Goal: Task Accomplishment & Management: Use online tool/utility

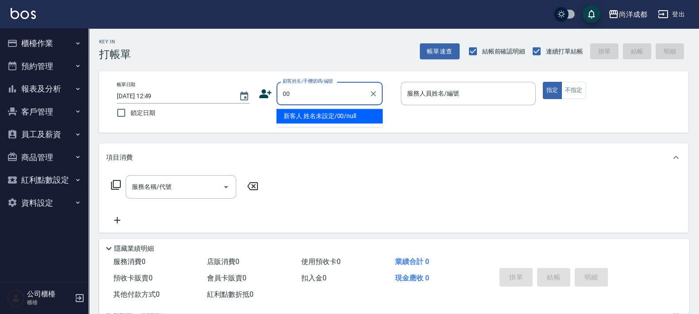
type input "新客人 姓名未設定/00/null"
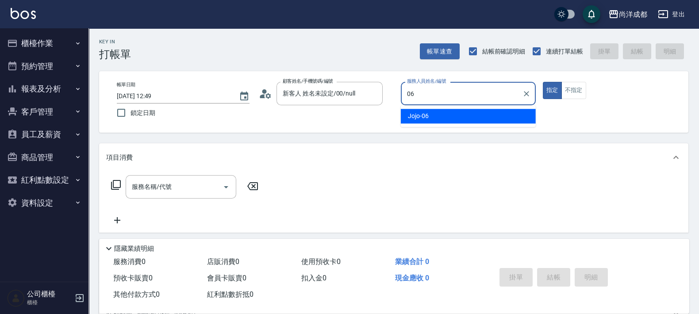
type input "Jojo-06"
type button "true"
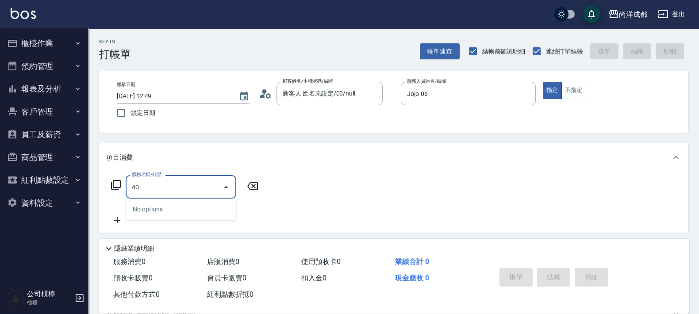
type input "401"
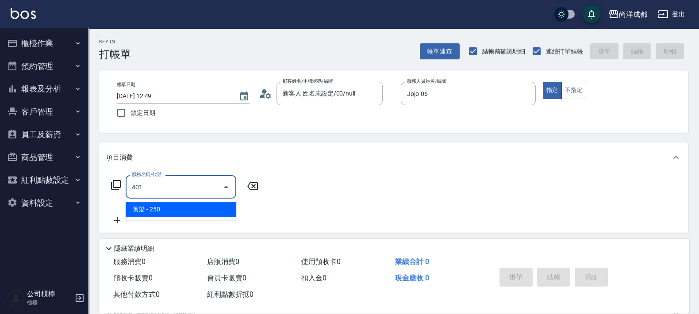
type input "20"
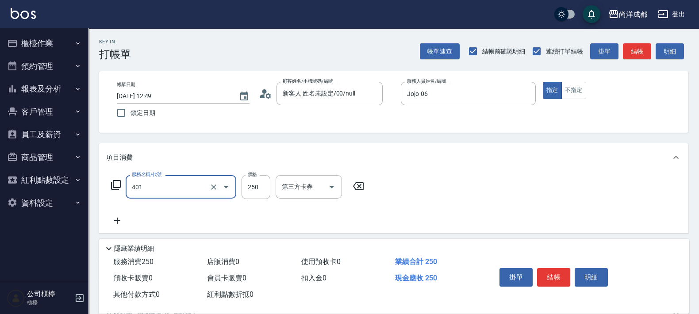
type input "剪髮(401)"
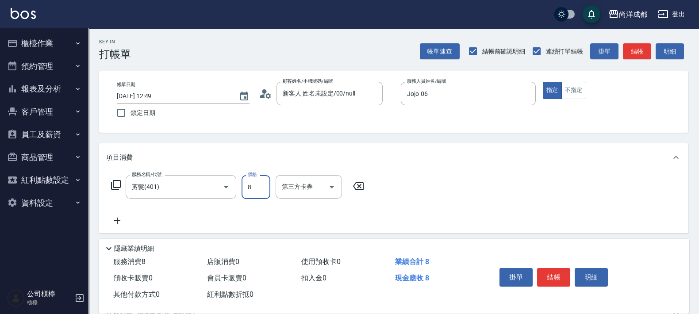
type input "0"
type input "80"
type input "800"
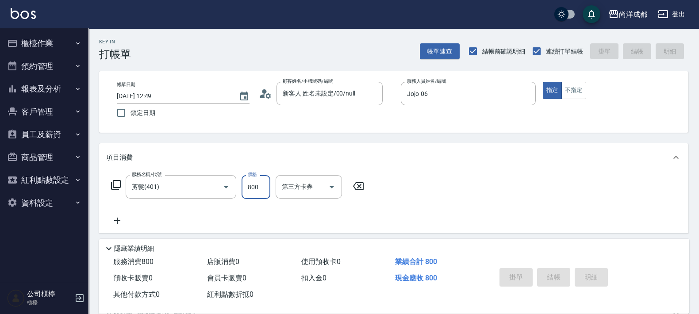
type input "0"
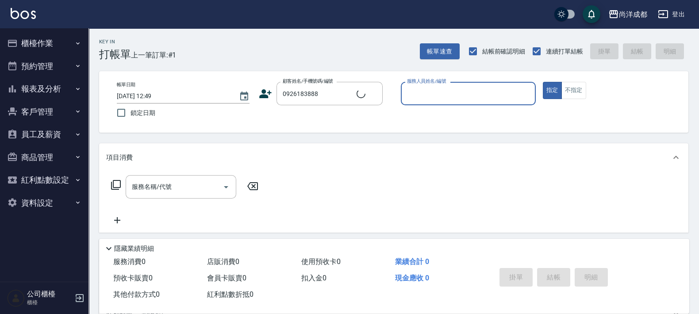
type input "[PERSON_NAME]/0926183888/"
type input "Mia-04"
click at [543, 82] on button "指定" at bounding box center [552, 90] width 19 height 17
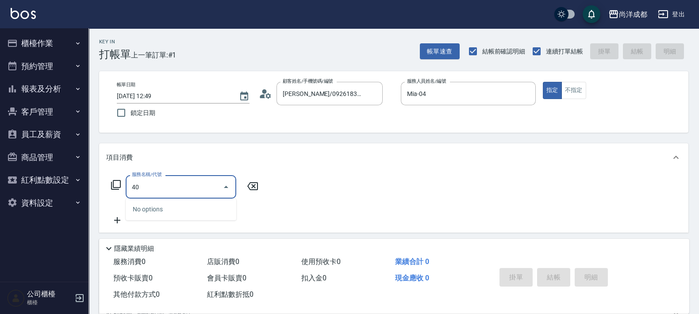
type input "401"
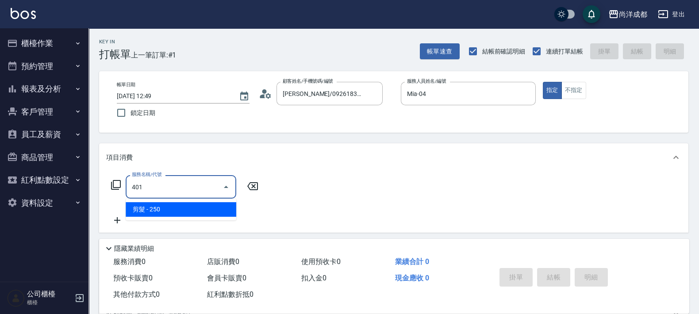
type input "20"
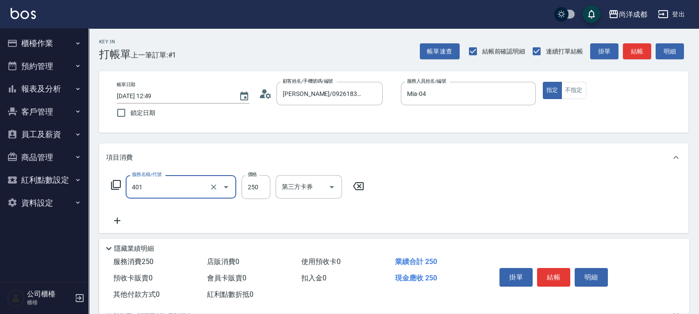
type input "剪髮(401)"
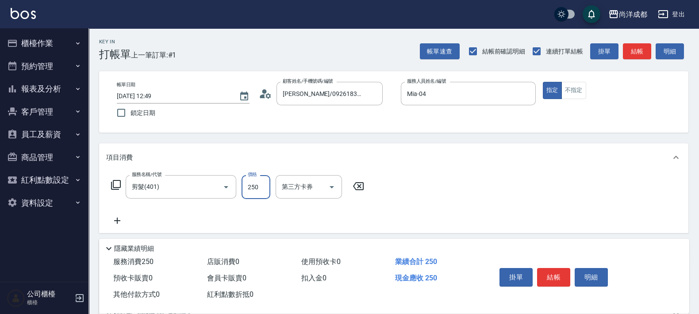
type input "0"
type input "70"
type input "700"
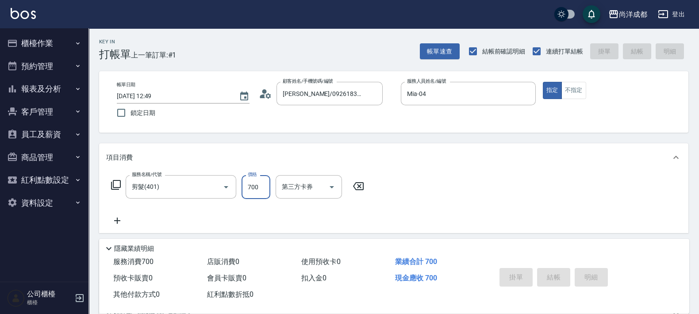
type input "0"
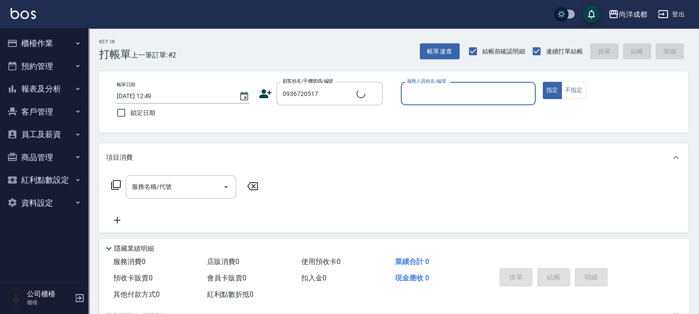
type input "[PERSON_NAME]/0936720517/null"
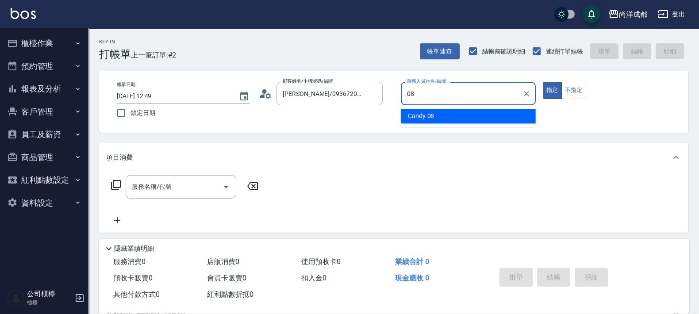
type input "Candy-08"
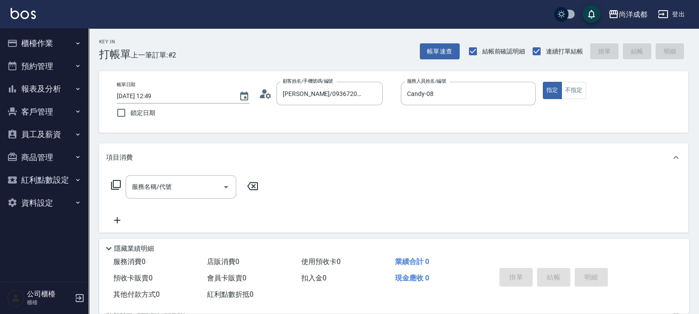
click at [269, 93] on icon at bounding box center [265, 93] width 13 height 13
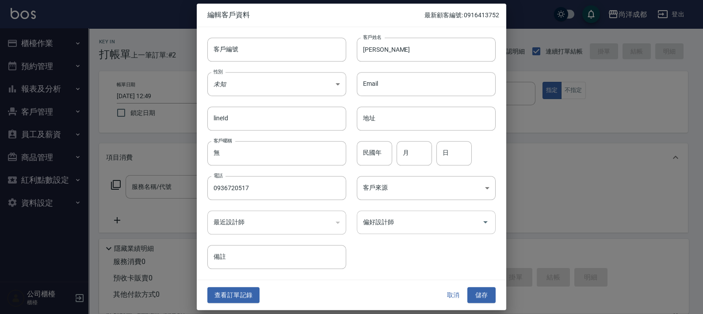
click at [421, 212] on div "偏好設計師" at bounding box center [426, 221] width 139 height 23
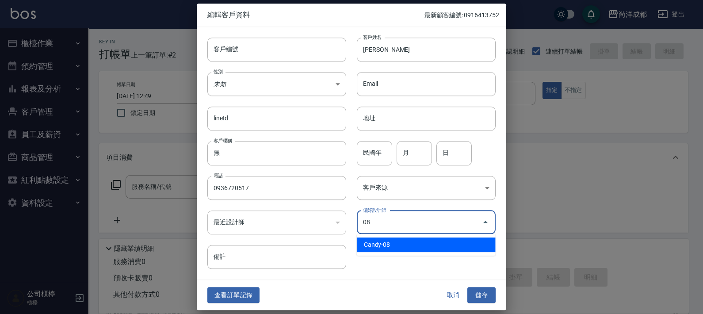
type input "Candy"
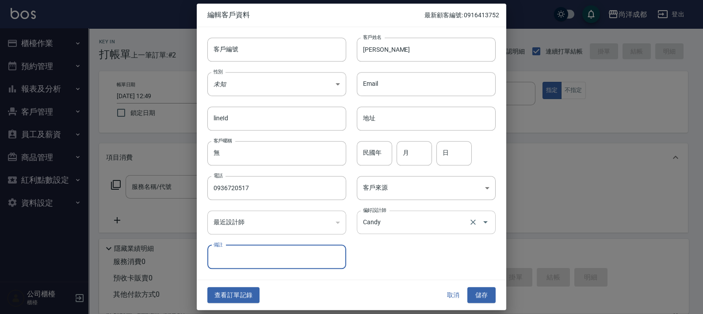
click at [467, 287] on button "儲存" at bounding box center [481, 295] width 28 height 16
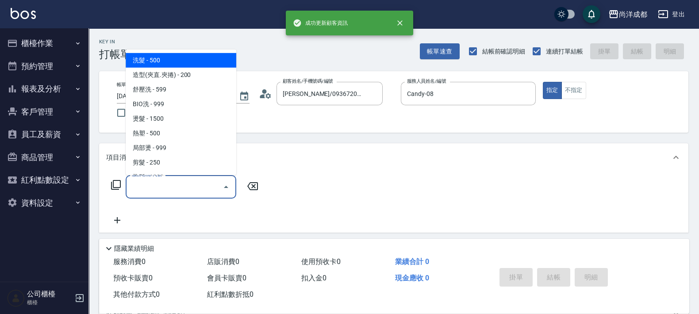
click at [184, 191] on input "服務名稱/代號" at bounding box center [174, 186] width 89 height 15
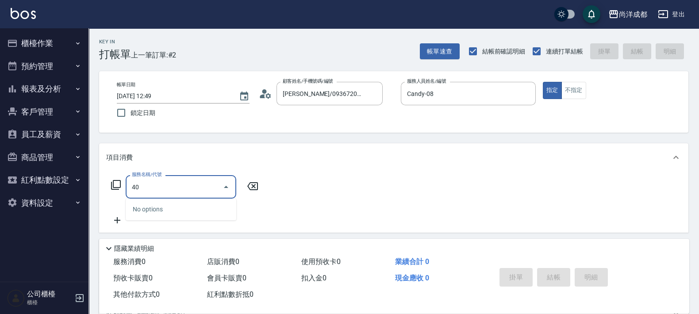
type input "401"
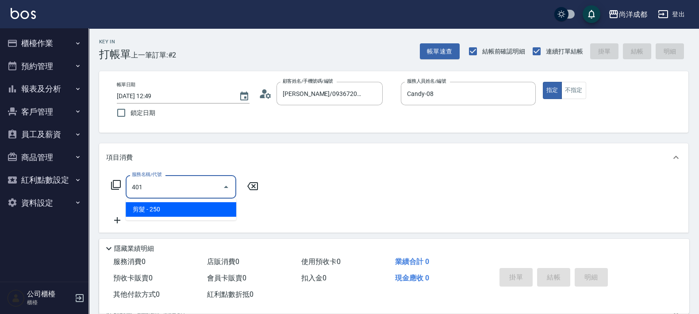
type input "20"
type input "剪髮(401)"
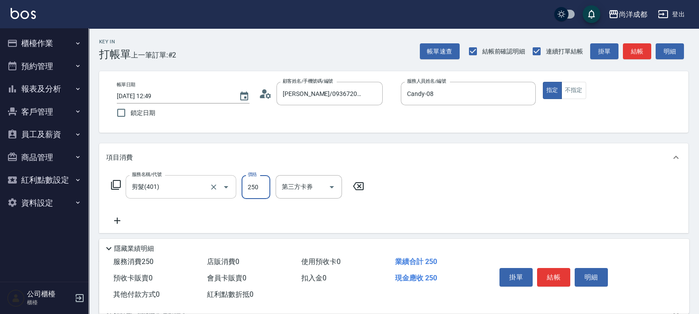
type input "6"
type input "0"
type input "60"
type input "600"
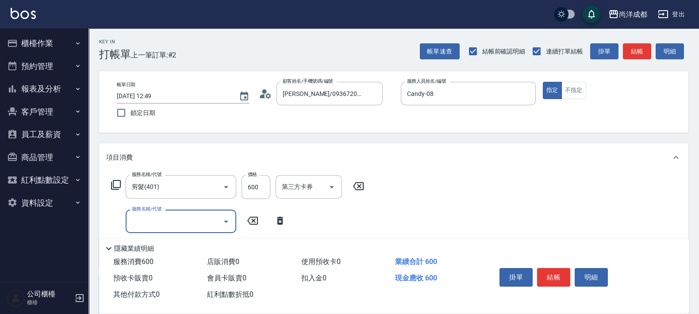
click at [212, 227] on input "服務名稱/代號" at bounding box center [174, 221] width 89 height 15
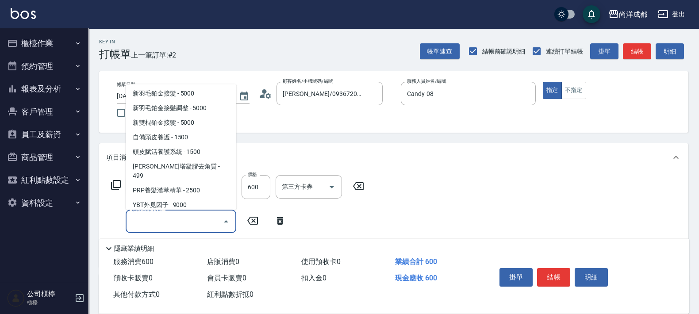
scroll to position [553, 0]
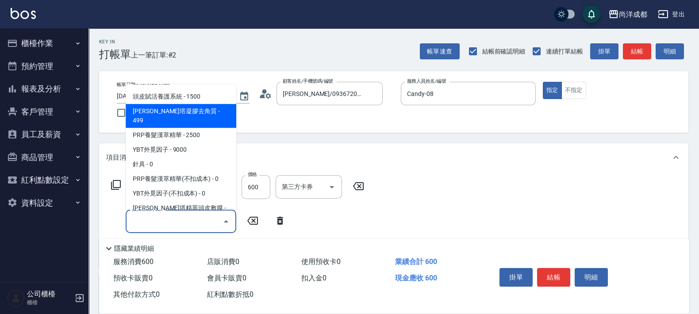
click at [190, 116] on span "[PERSON_NAME]塔凝膠去角質 - 499" at bounding box center [181, 116] width 111 height 24
type input "100"
type input "[PERSON_NAME]塔凝膠去角質(1003)"
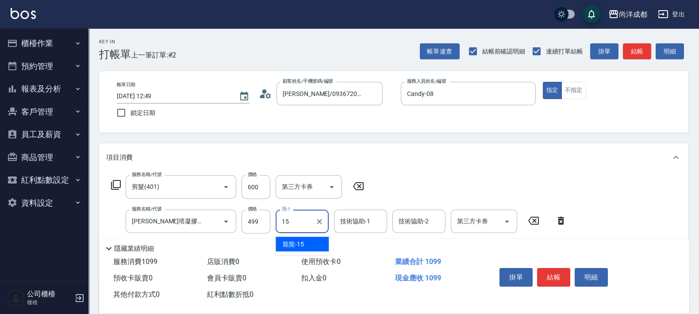
type input "龍龍-15"
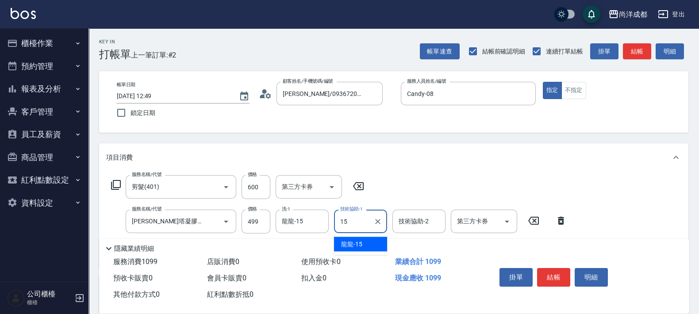
type input "龍龍-15"
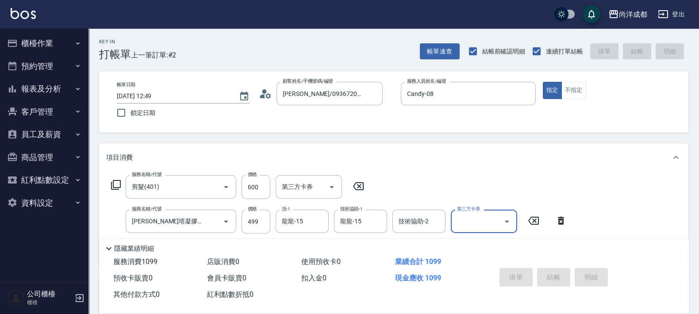
type input "[DATE] 12:50"
type input "0"
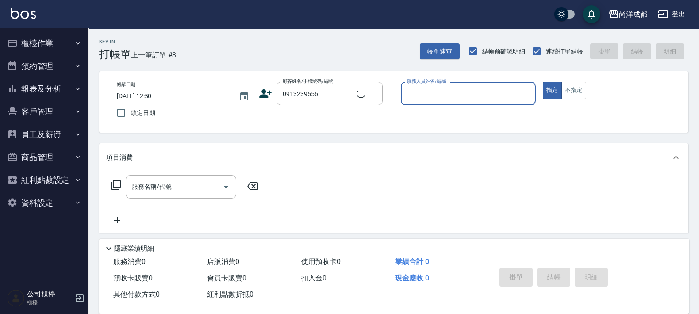
type input "[PERSON_NAME]/0913239556/"
type input "Lance-02"
click at [543, 82] on button "指定" at bounding box center [552, 90] width 19 height 17
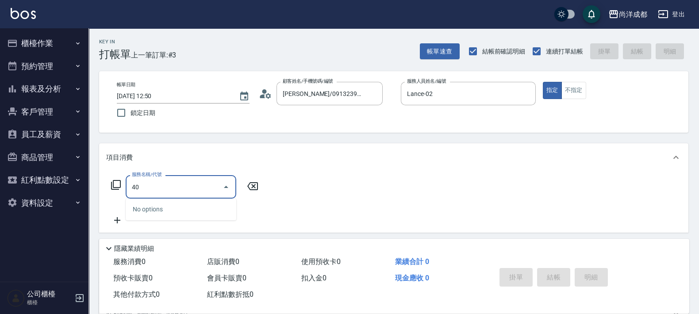
type input "401"
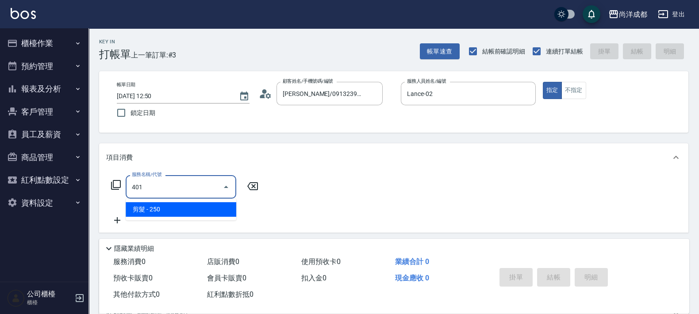
type input "20"
type input "剪髮(401)"
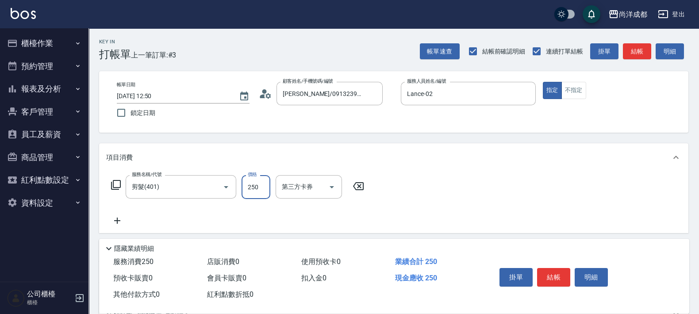
type input "0"
type input "90"
type input "900"
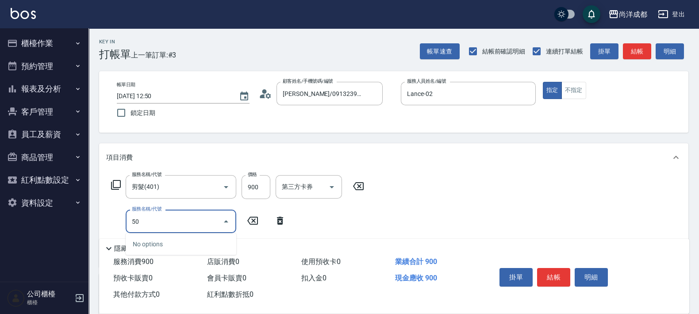
type input "501"
type input "190"
type input "染髮(501)"
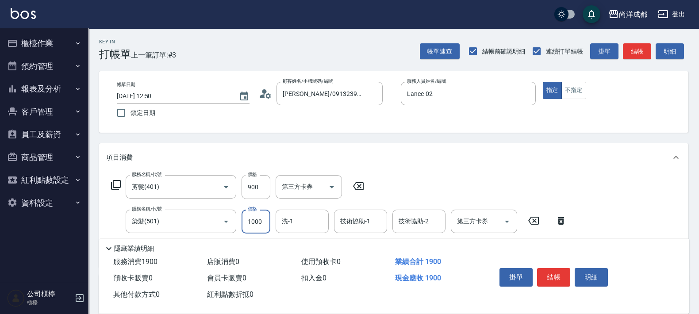
type input "1"
type input "90"
type input "160"
type input "100"
type input "1600"
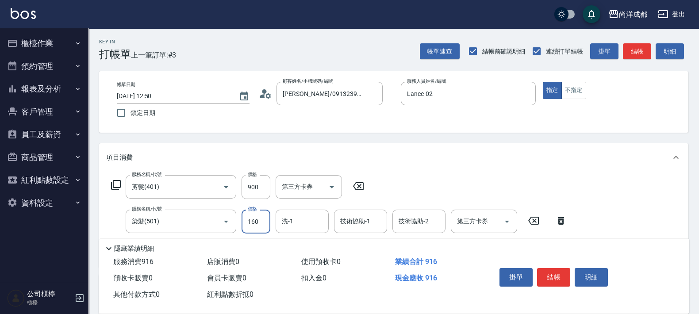
type input "250"
type input "1600"
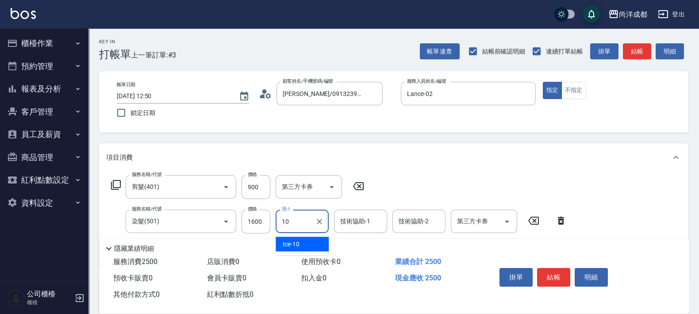
type input "Ice-10"
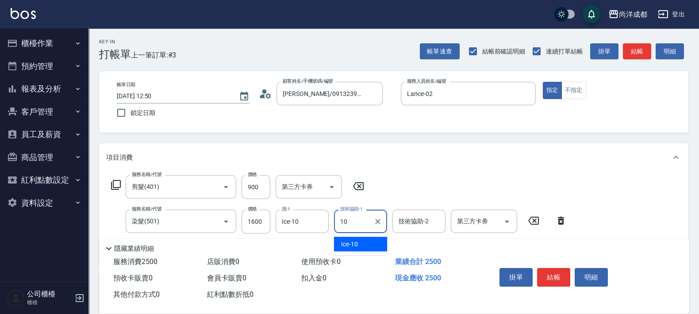
type input "Ice-10"
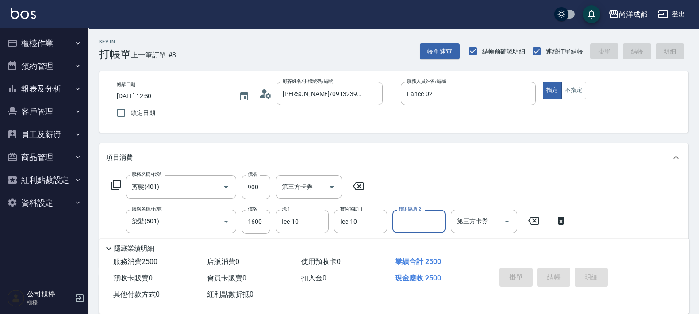
type input "0"
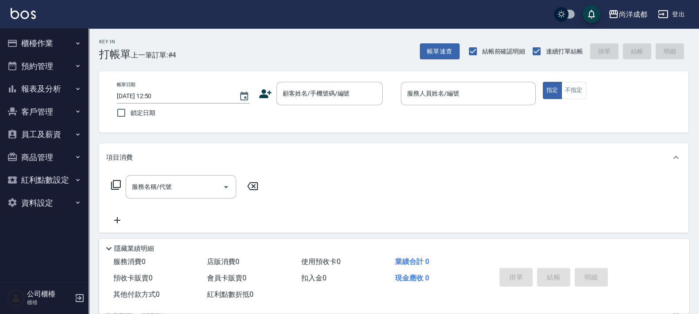
drag, startPoint x: 266, startPoint y: 165, endPoint x: 253, endPoint y: 173, distance: 15.3
click at [253, 173] on div "項目消費 服務名稱/代號 服務名稱/代號" at bounding box center [393, 187] width 589 height 89
click at [31, 93] on button "報表及分析" at bounding box center [44, 88] width 81 height 23
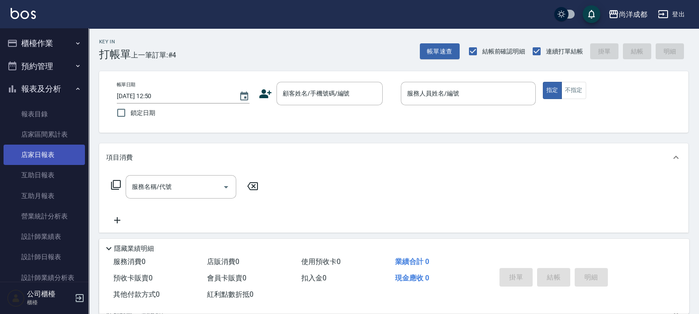
click at [42, 164] on link "店家日報表" at bounding box center [44, 155] width 81 height 20
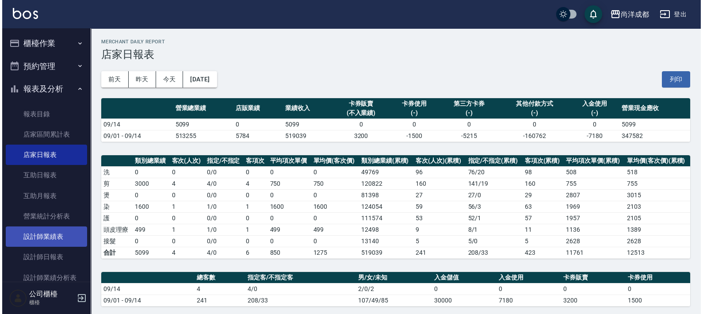
scroll to position [166, 0]
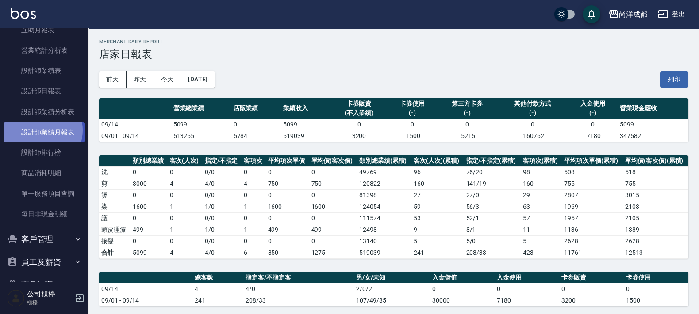
click at [42, 130] on link "設計師業績月報表" at bounding box center [44, 132] width 81 height 20
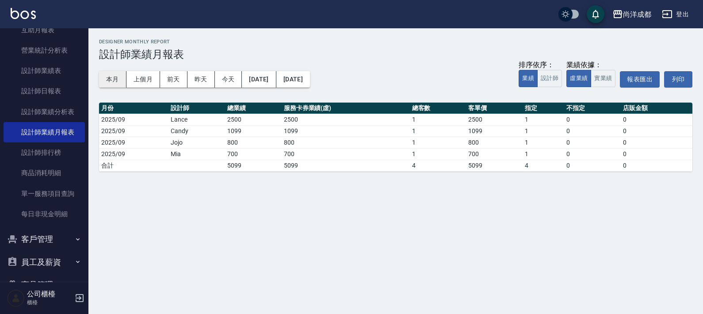
click at [124, 80] on button "本月" at bounding box center [112, 79] width 27 height 16
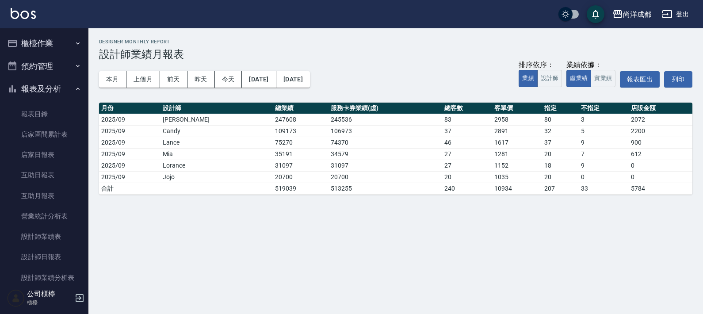
click at [40, 44] on button "櫃檯作業" at bounding box center [44, 43] width 81 height 23
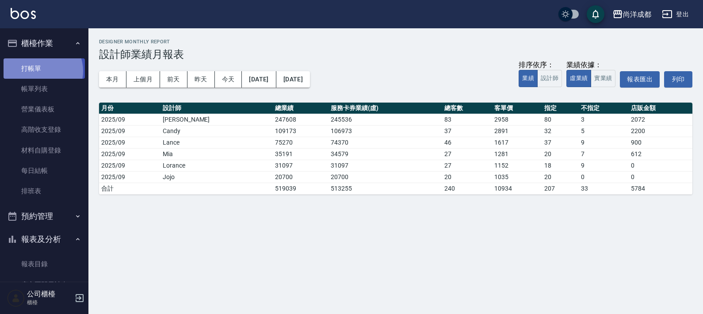
click at [40, 71] on link "打帳單" at bounding box center [44, 68] width 81 height 20
